Goal: Task Accomplishment & Management: Manage account settings

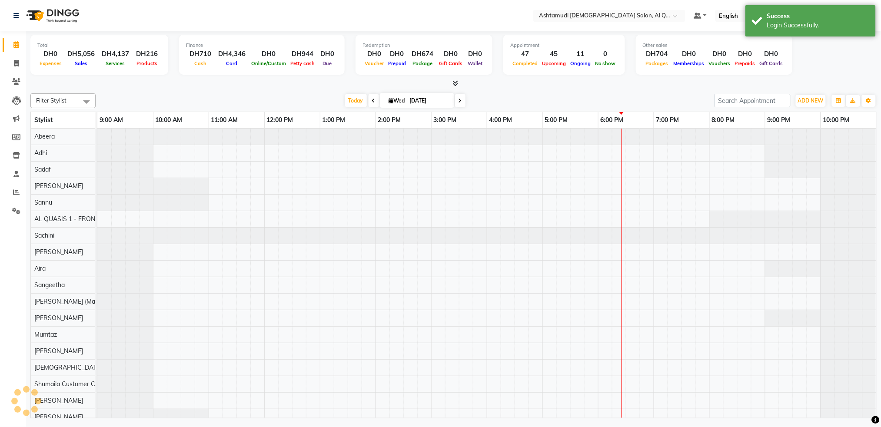
select select "en"
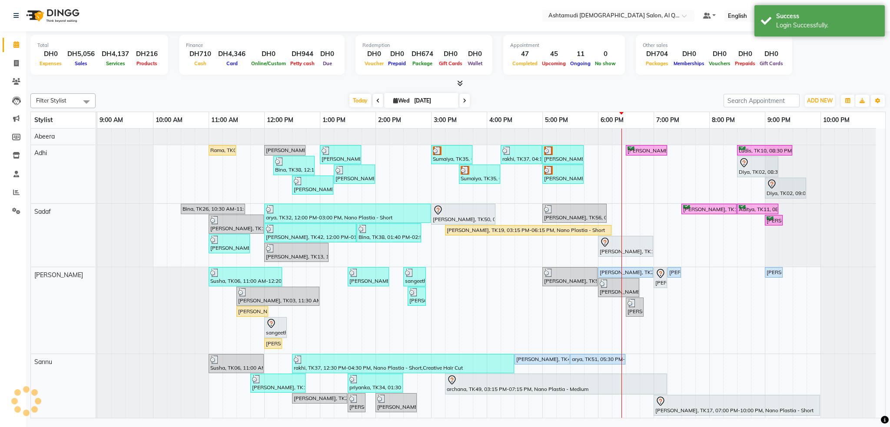
click at [817, 31] on div "Success Login Successfully." at bounding box center [820, 20] width 130 height 31
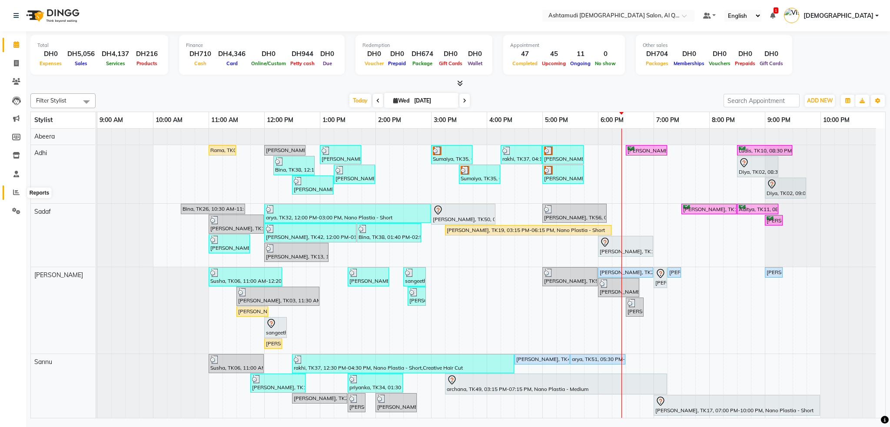
click at [17, 191] on icon at bounding box center [16, 192] width 7 height 7
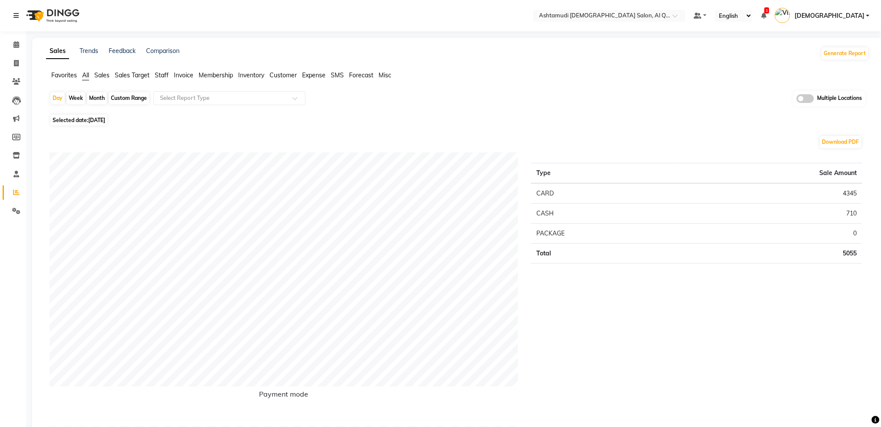
click at [125, 101] on div "Custom Range" at bounding box center [129, 98] width 40 height 12
select select "9"
select select "2025"
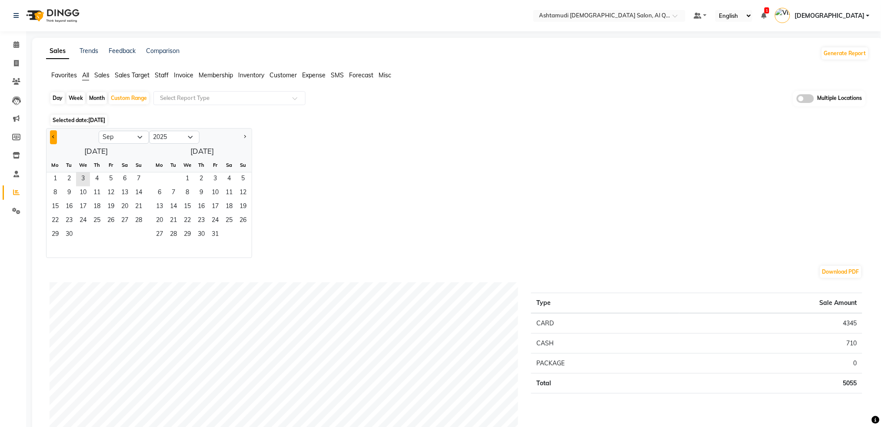
click at [53, 135] on span "Previous month" at bounding box center [53, 136] width 3 height 3
select select "8"
click at [115, 179] on span "1" at bounding box center [111, 180] width 14 height 14
click at [138, 230] on span "31" at bounding box center [139, 235] width 14 height 14
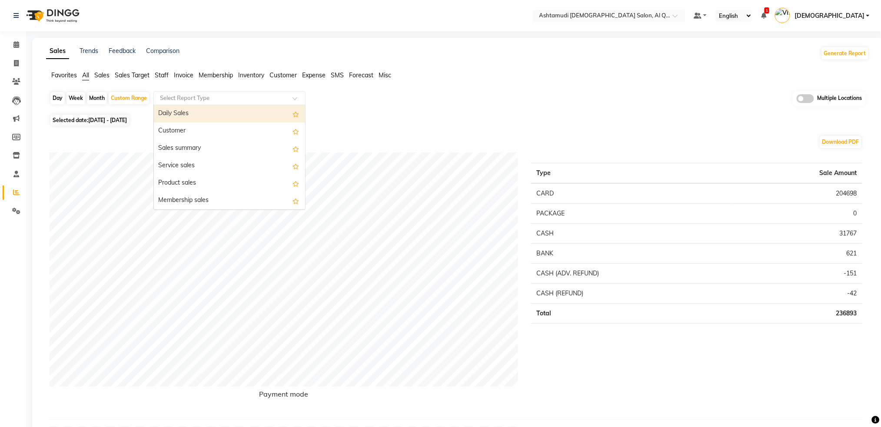
click at [205, 98] on input "text" at bounding box center [220, 98] width 125 height 9
type input "staff"
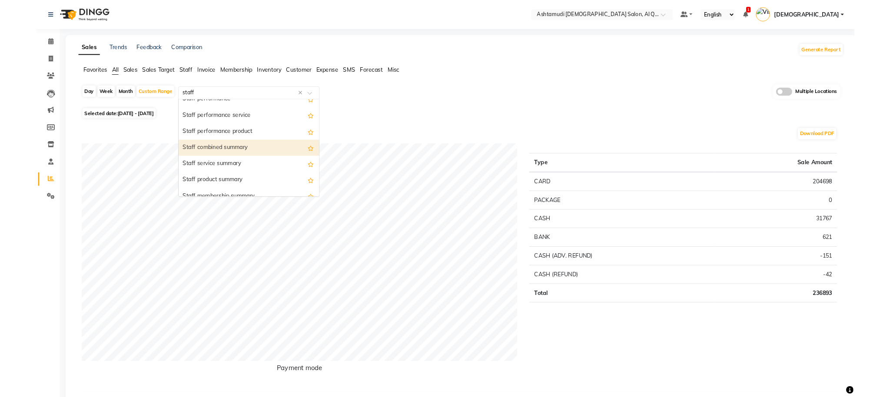
scroll to position [174, 0]
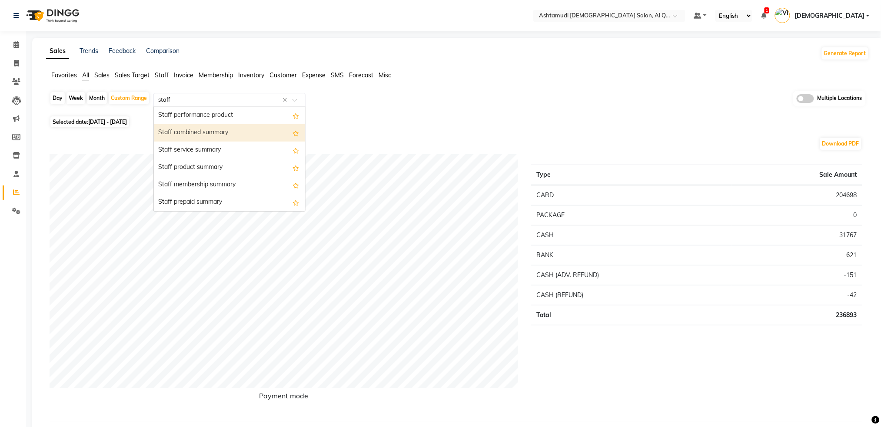
click at [224, 133] on div "Staff combined summary" at bounding box center [229, 132] width 151 height 17
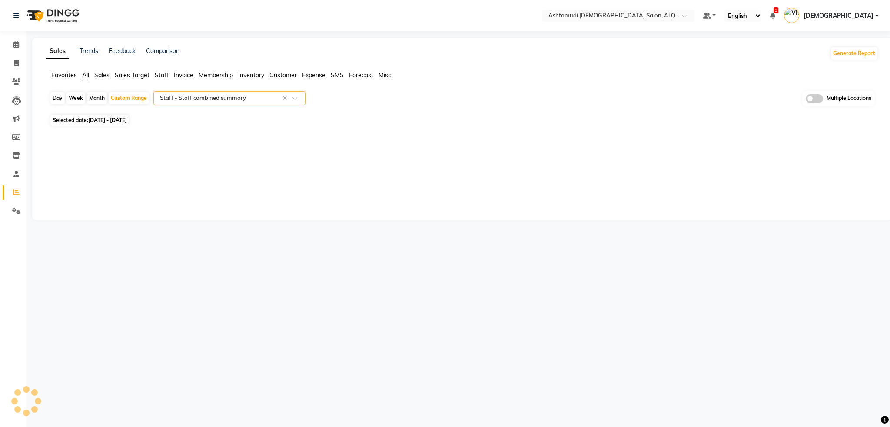
select select "full_report"
select select "csv"
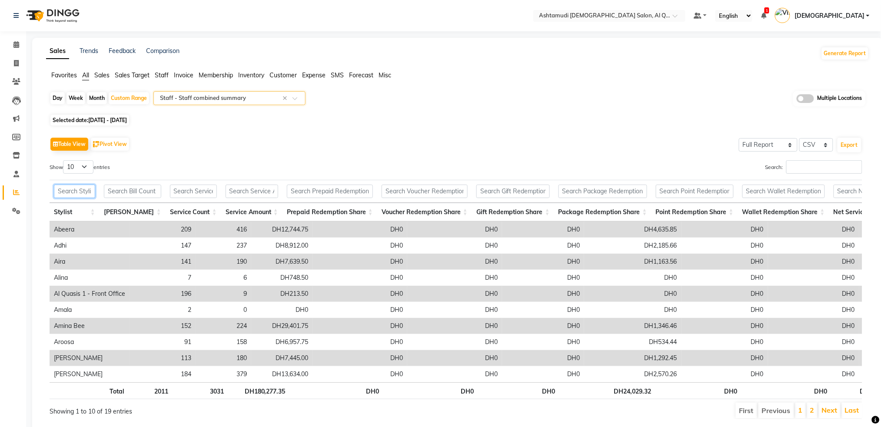
click at [95, 195] on input "text" at bounding box center [74, 191] width 41 height 13
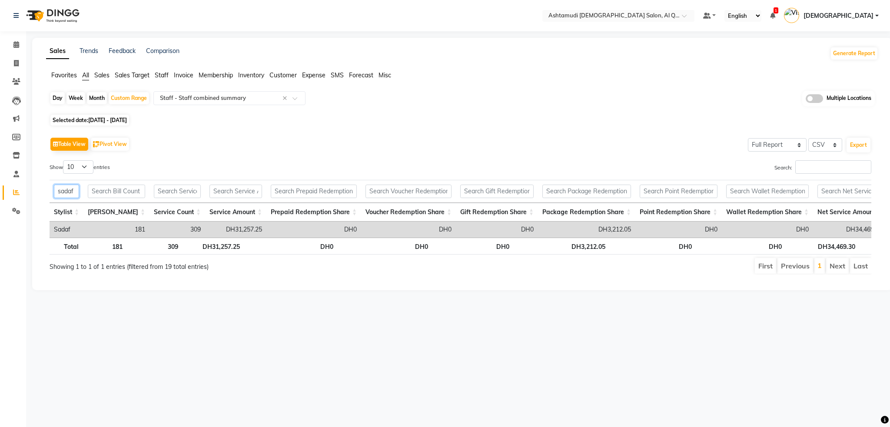
type input "sadaf"
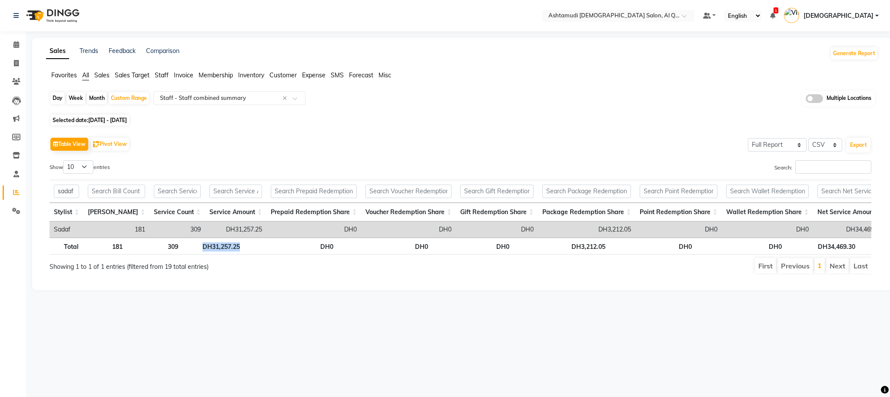
drag, startPoint x: 204, startPoint y: 253, endPoint x: 239, endPoint y: 256, distance: 35.3
click at [239, 255] on th "DH31,257.25" at bounding box center [214, 246] width 62 height 17
click at [873, 16] on span "[DEMOGRAPHIC_DATA]" at bounding box center [839, 15] width 70 height 9
click at [838, 62] on link "Sign out" at bounding box center [835, 62] width 80 height 13
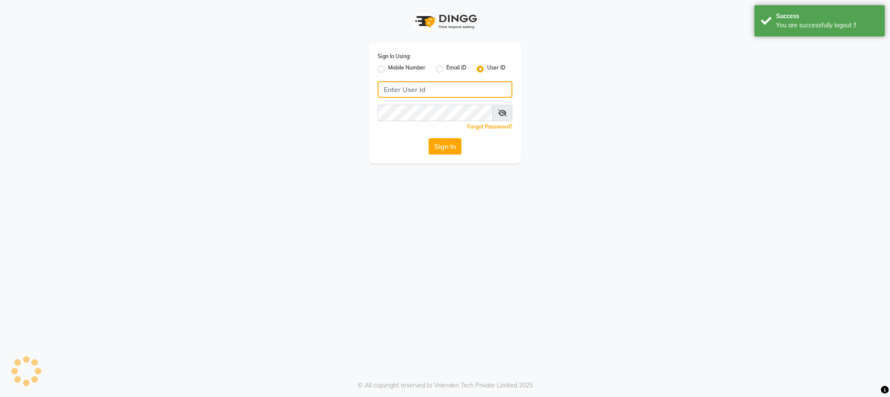
type input "502586105"
click at [388, 69] on label "Mobile Number" at bounding box center [406, 69] width 37 height 10
click at [388, 69] on input "Mobile Number" at bounding box center [391, 67] width 6 height 6
radio input "true"
radio input "false"
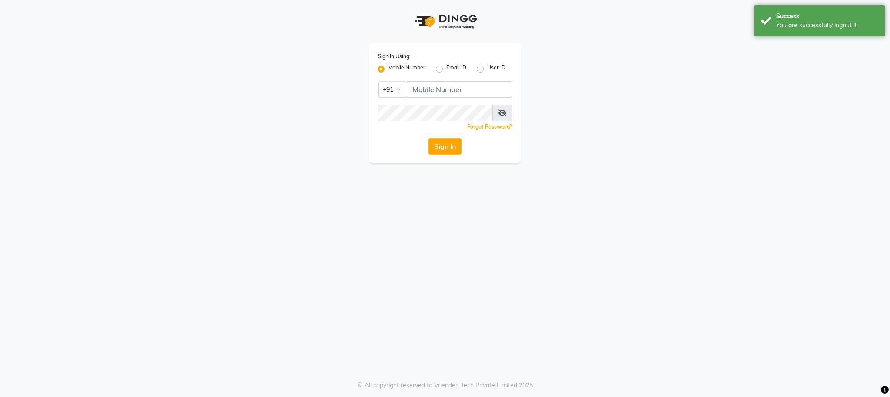
drag, startPoint x: 390, startPoint y: 87, endPoint x: 390, endPoint y: 94, distance: 7.4
click at [390, 87] on div at bounding box center [393, 88] width 28 height 9
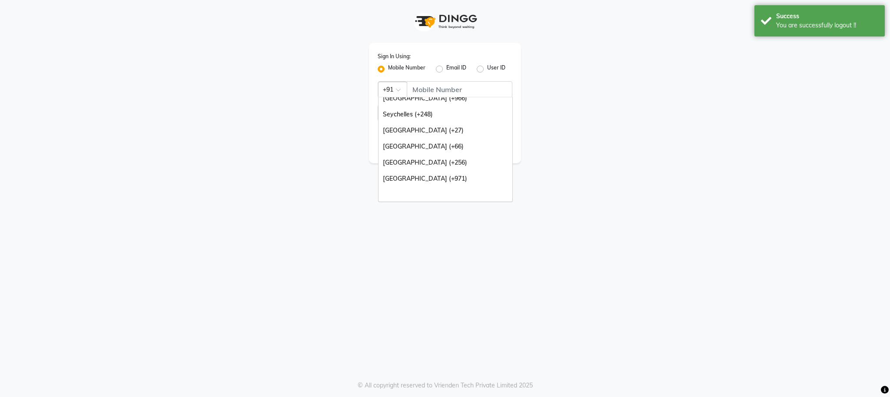
scroll to position [217, 0]
click at [419, 178] on div "[GEOGRAPHIC_DATA] (+971)" at bounding box center [446, 178] width 134 height 16
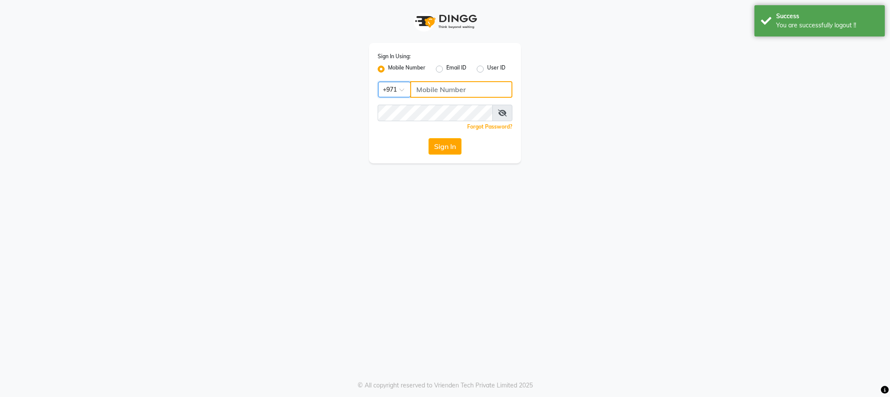
click at [439, 87] on input "Username" at bounding box center [461, 89] width 102 height 17
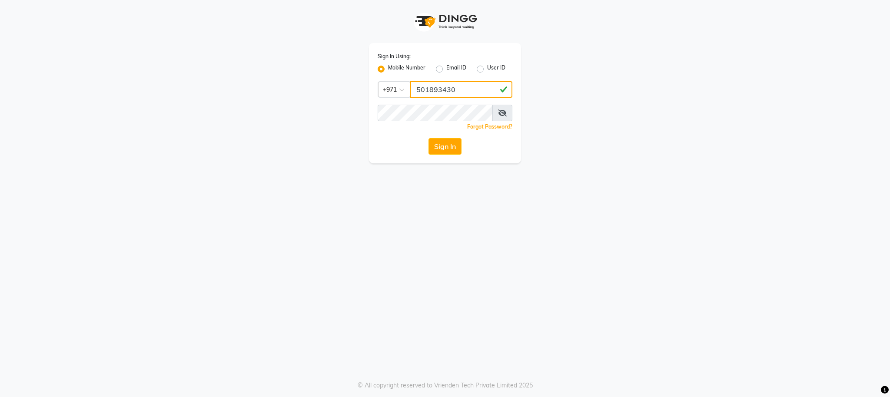
type input "501893430"
click at [346, 189] on div "Sign In Using: Mobile Number Email ID User ID Country Code × [PHONE_NUMBER] Rem…" at bounding box center [445, 198] width 890 height 397
click at [445, 148] on button "Sign In" at bounding box center [445, 146] width 33 height 17
